Goal: Obtain resource: Download file/media

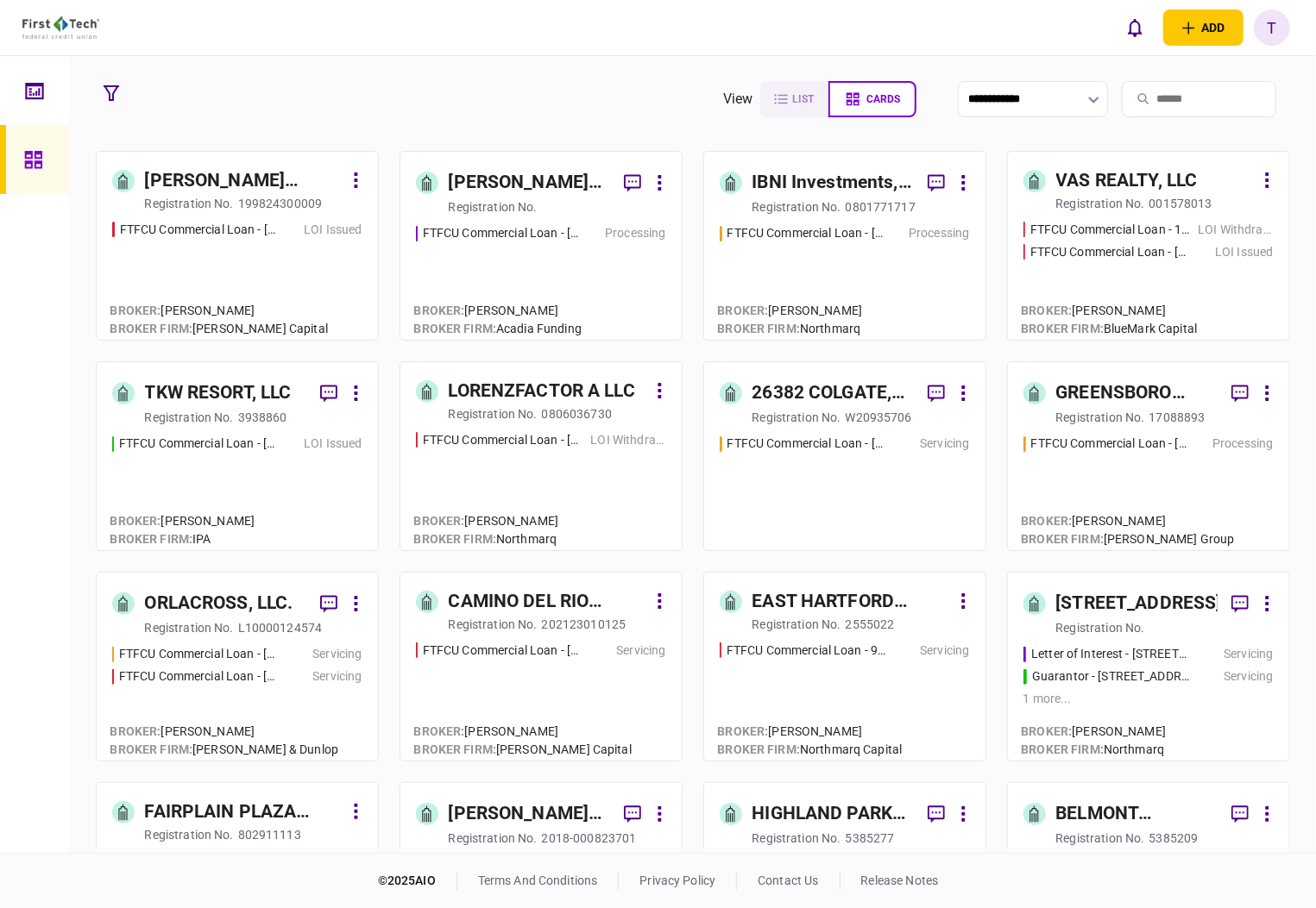
click at [478, 180] on div "[PERSON_NAME] Regency Partners LLC" at bounding box center [529, 182] width 162 height 27
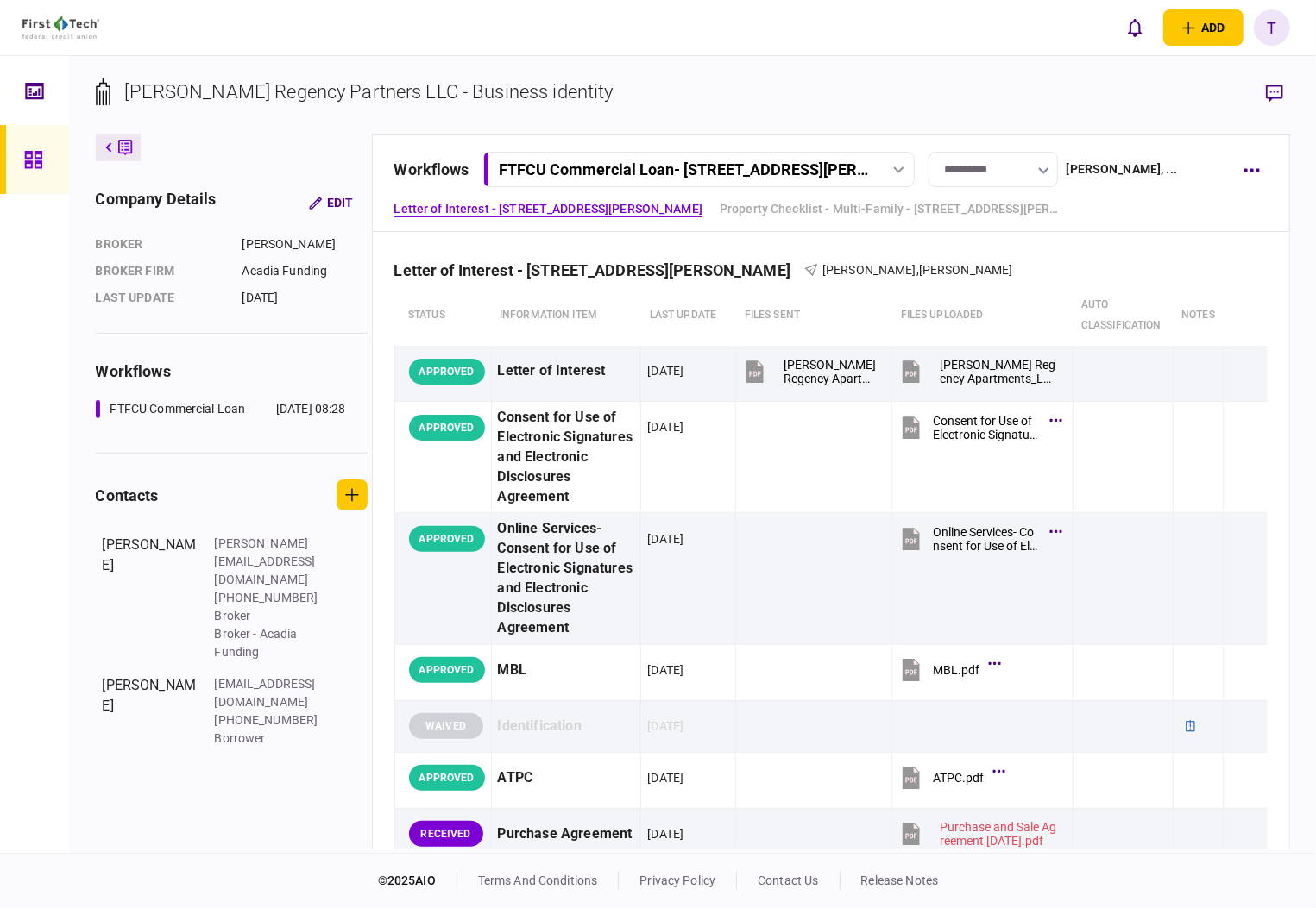
click at [267, 804] on div "company details Edit Broker [PERSON_NAME] broker firm Acadia Funding last updat…" at bounding box center [234, 491] width 276 height 715
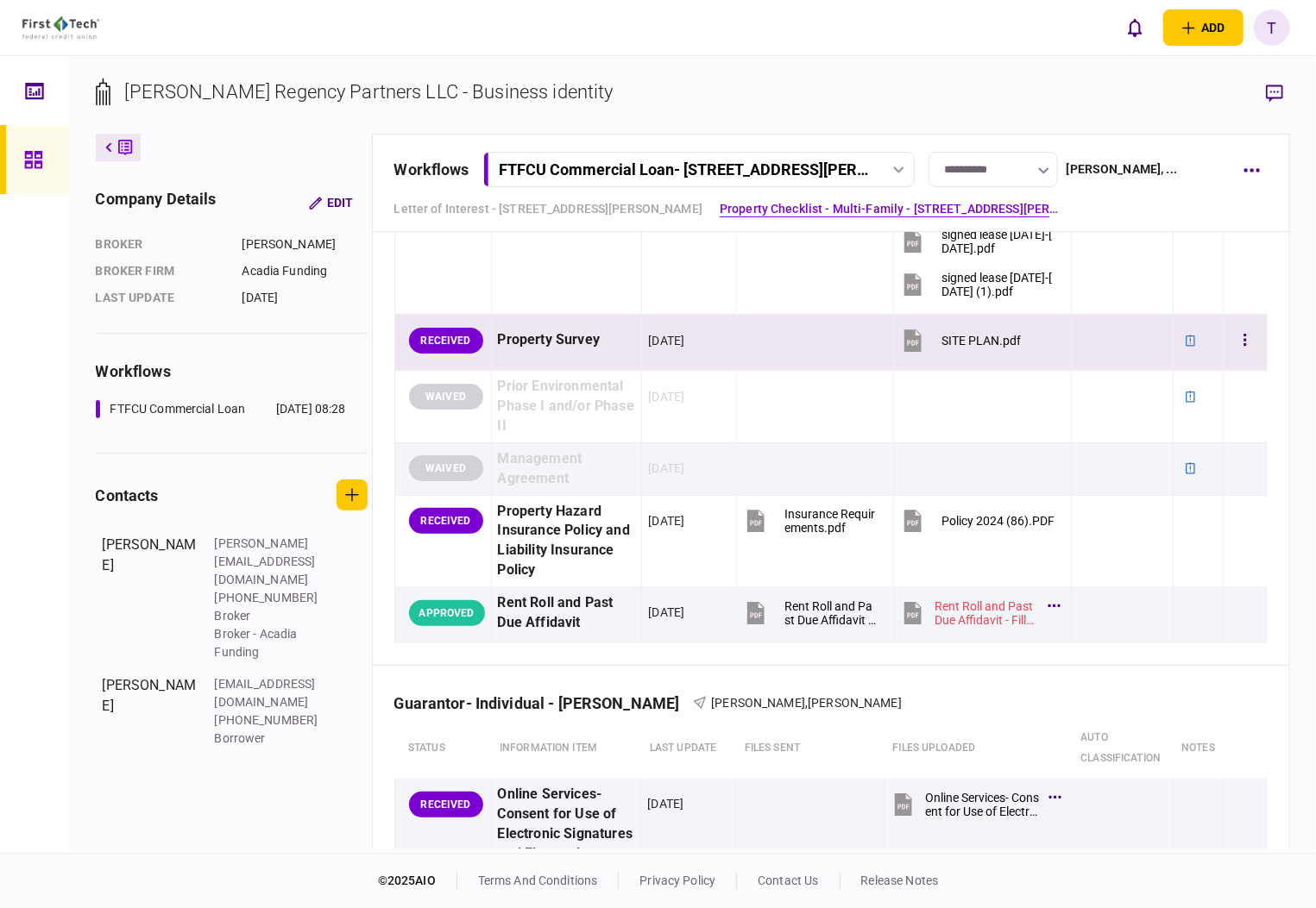
scroll to position [1610, 0]
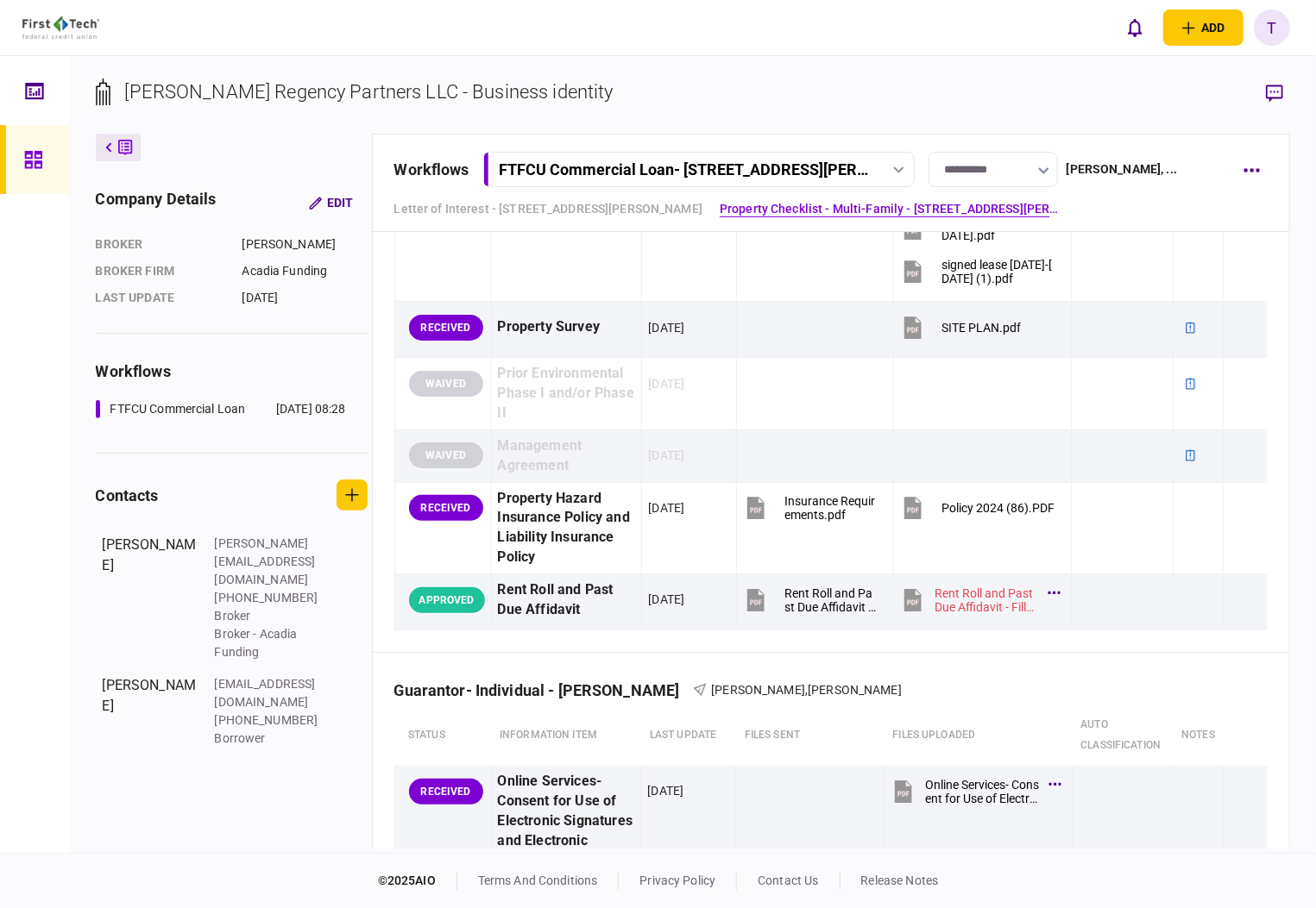
drag, startPoint x: 789, startPoint y: 540, endPoint x: -887, endPoint y: 431, distance: 1679.5
click at [0, 431] on html "add business identity individual identity T T [PERSON_NAME] [EMAIL_ADDRESS][PER…" at bounding box center [658, 454] width 1316 height 908
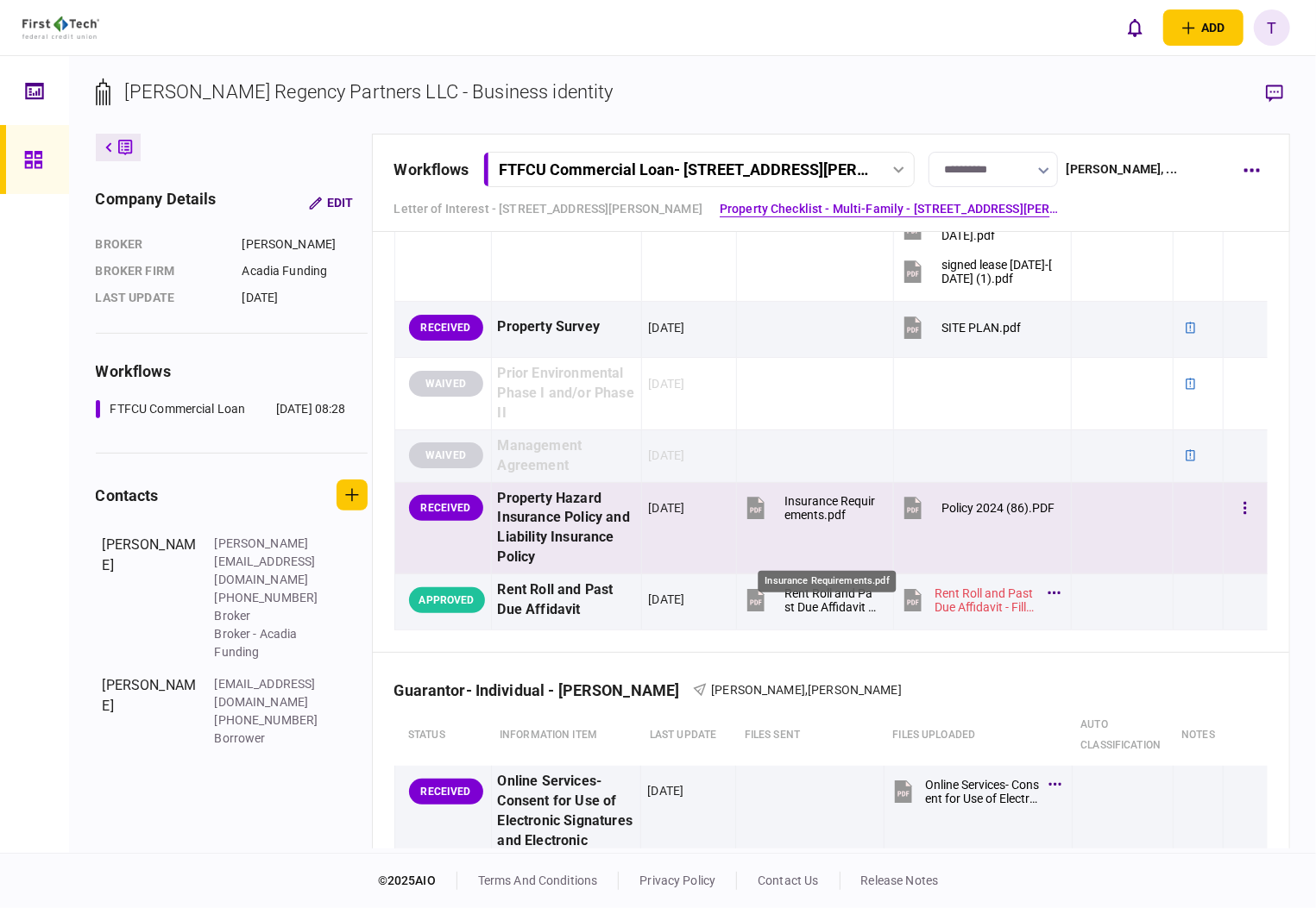
click at [801, 522] on div "Insurance Requirements.pdf" at bounding box center [830, 508] width 93 height 27
